Goal: Communication & Community: Answer question/provide support

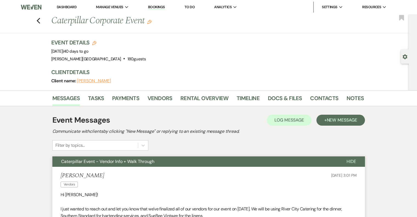
click at [70, 8] on link "Dashboard" at bounding box center [67, 7] width 20 height 5
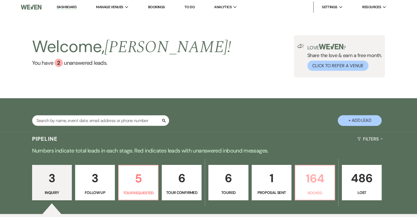
click at [330, 187] on p "164" at bounding box center [314, 178] width 33 height 18
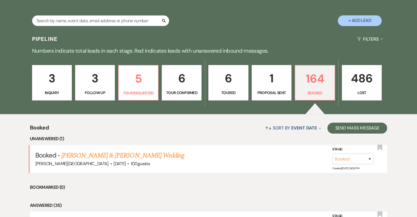
scroll to position [137, 0]
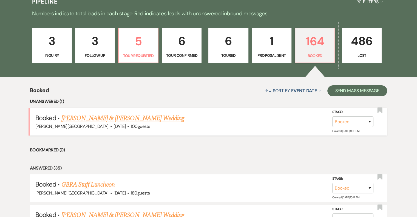
click at [142, 119] on link "Alyssa Bafidis & Camden Thompson's Wedding" at bounding box center [122, 118] width 123 height 10
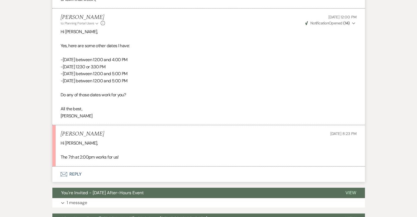
scroll to position [439, 0]
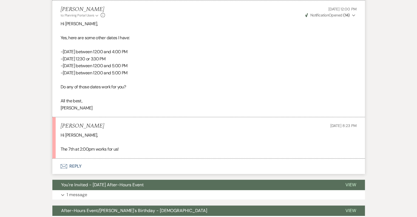
click at [74, 166] on button "Envelope Reply" at bounding box center [208, 165] width 312 height 15
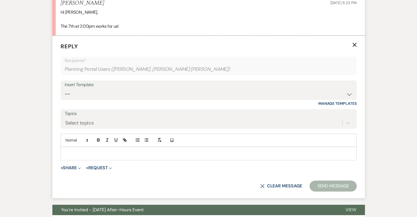
scroll to position [569, 0]
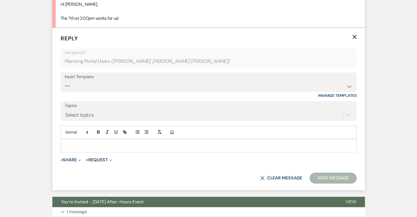
click at [84, 144] on p at bounding box center [208, 145] width 287 height 6
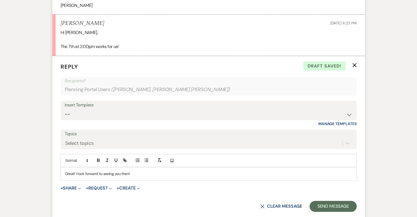
scroll to position [597, 0]
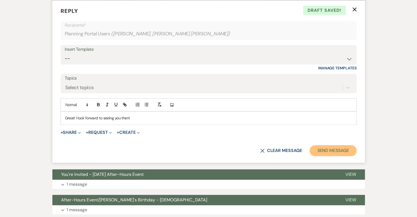
click at [341, 151] on button "Send Message" at bounding box center [332, 150] width 47 height 11
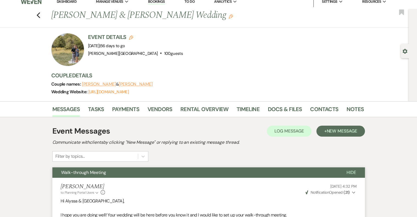
scroll to position [0, 0]
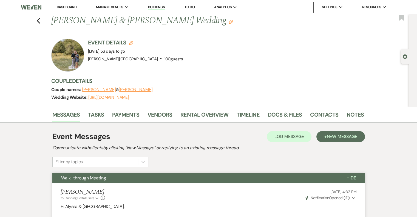
click at [70, 8] on link "Dashboard" at bounding box center [67, 7] width 20 height 5
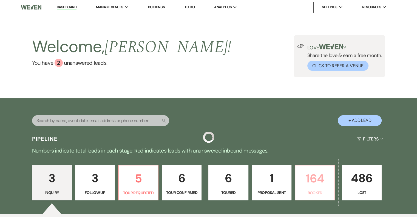
click at [315, 186] on p "164" at bounding box center [314, 178] width 33 height 18
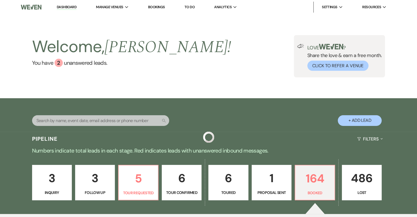
scroll to position [137, 0]
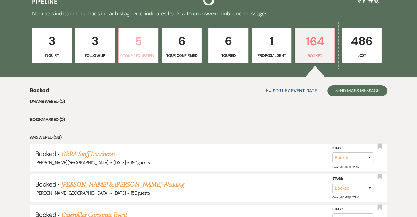
click at [145, 53] on p "Tour Requested" at bounding box center [138, 56] width 33 height 6
select select "2"
select select "4"
select select "2"
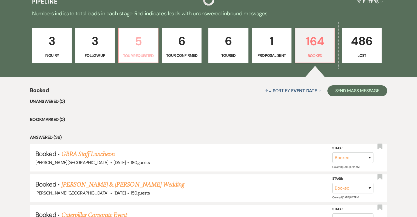
select select "2"
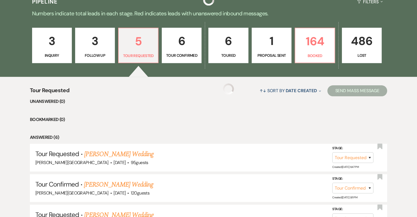
select select "2"
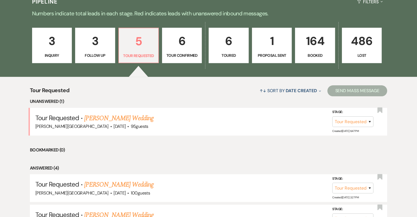
click at [132, 117] on link "[PERSON_NAME] Wedding" at bounding box center [118, 118] width 69 height 10
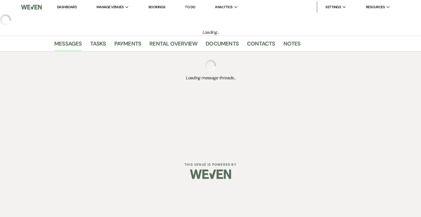
select select "2"
select select "5"
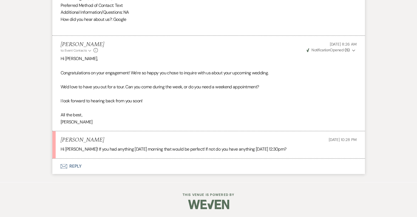
scroll to position [360, 0]
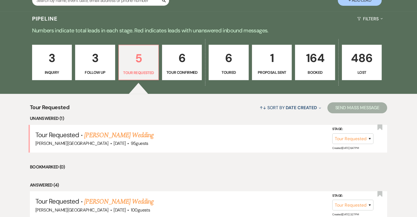
scroll to position [164, 0]
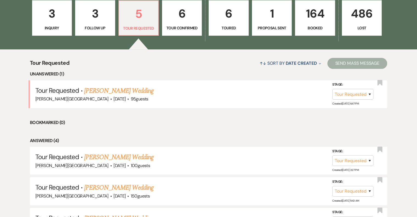
click at [107, 92] on link "[PERSON_NAME] Wedding" at bounding box center [118, 91] width 69 height 10
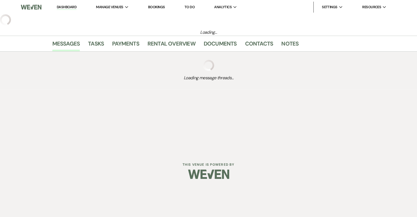
select select "2"
select select "5"
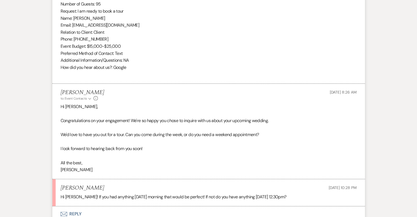
scroll to position [355, 0]
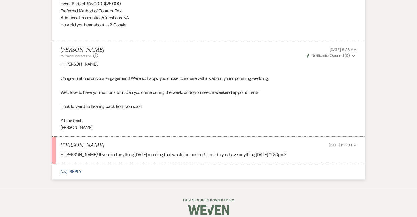
click at [70, 171] on button "Envelope Reply" at bounding box center [208, 171] width 312 height 15
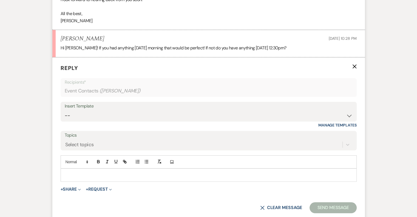
scroll to position [465, 0]
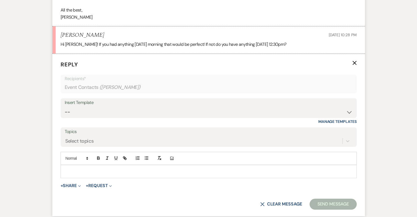
click at [88, 168] on p at bounding box center [208, 171] width 287 height 6
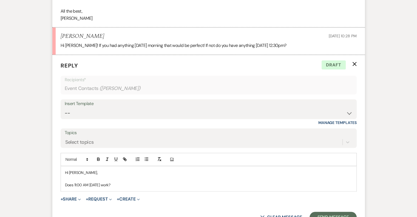
scroll to position [492, 0]
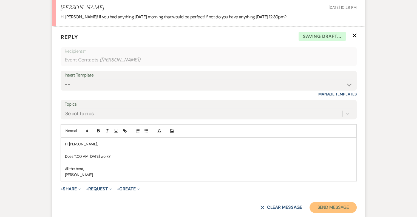
click at [341, 205] on button "Send Message" at bounding box center [332, 207] width 47 height 11
